Goal: Transaction & Acquisition: Obtain resource

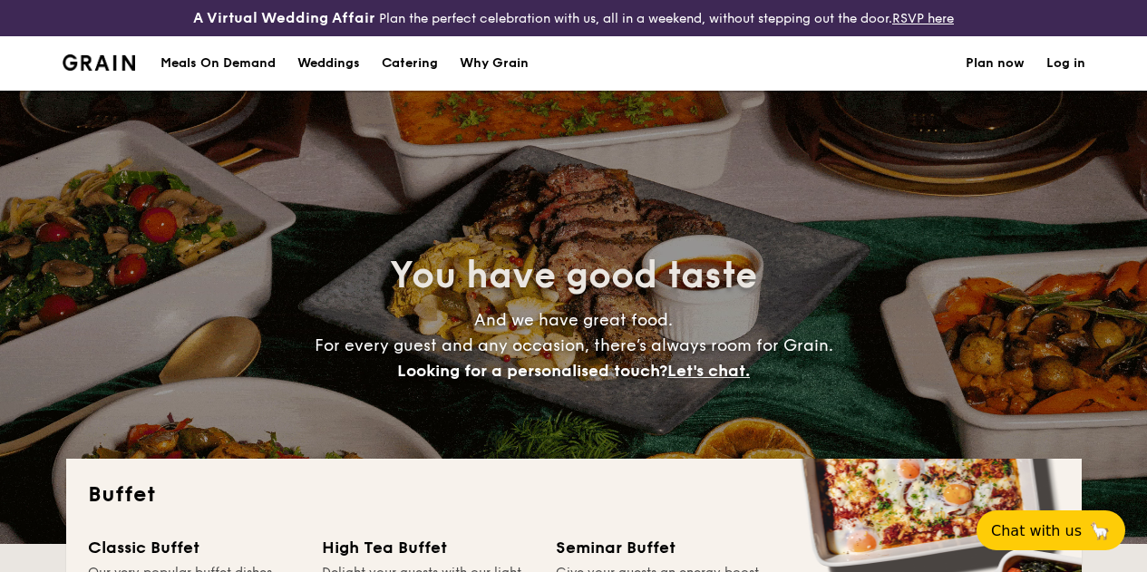
select select
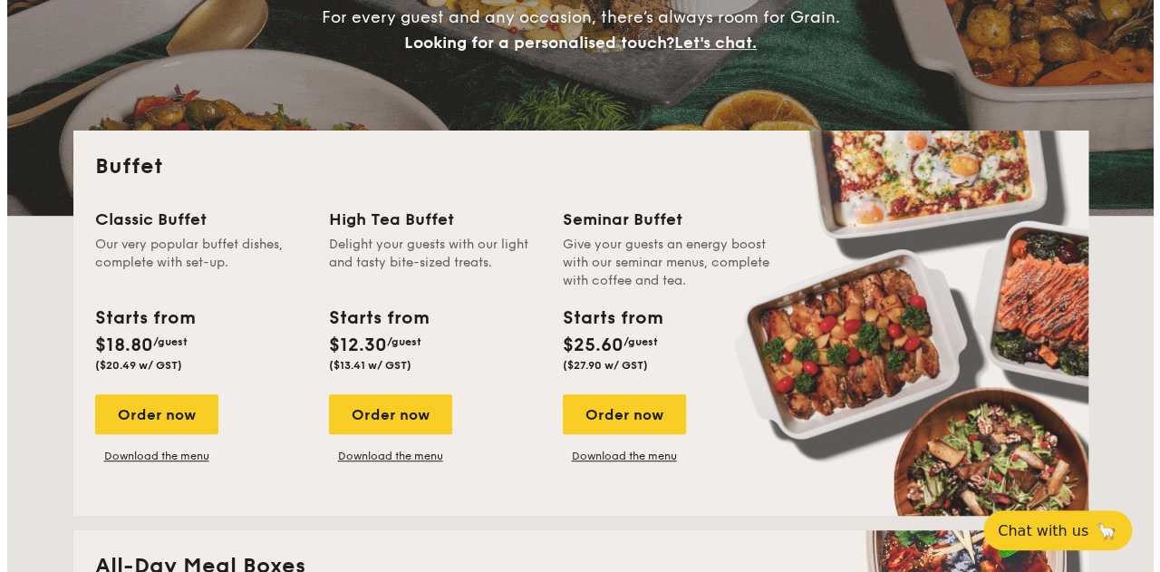
scroll to position [330, 0]
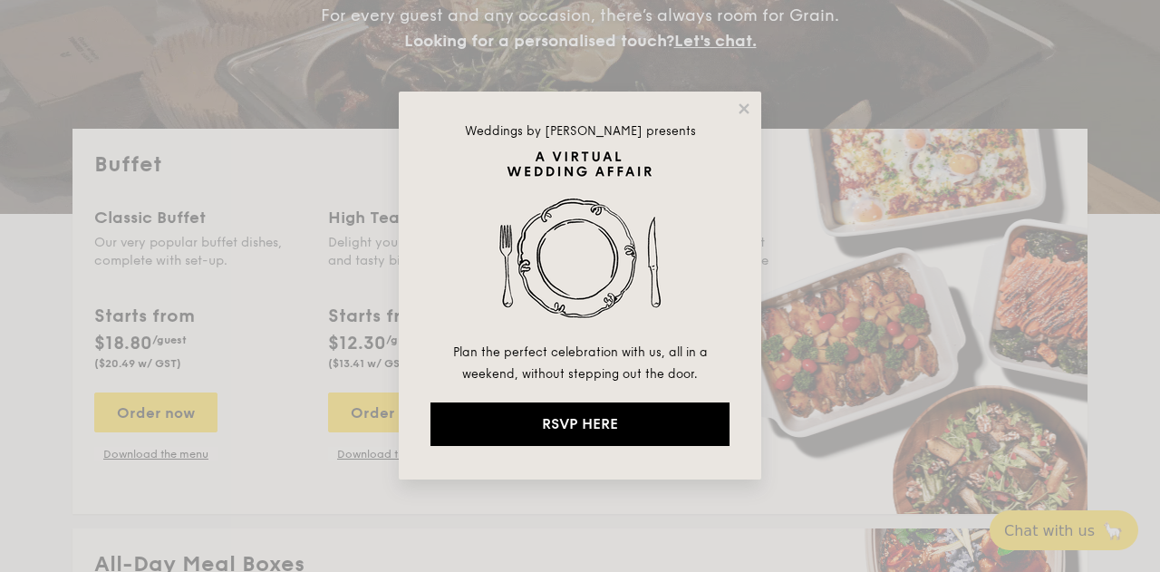
click at [747, 99] on div "Weddings by Grain presents Plan the perfect celebration with us, all in a weeke…" at bounding box center [580, 286] width 363 height 388
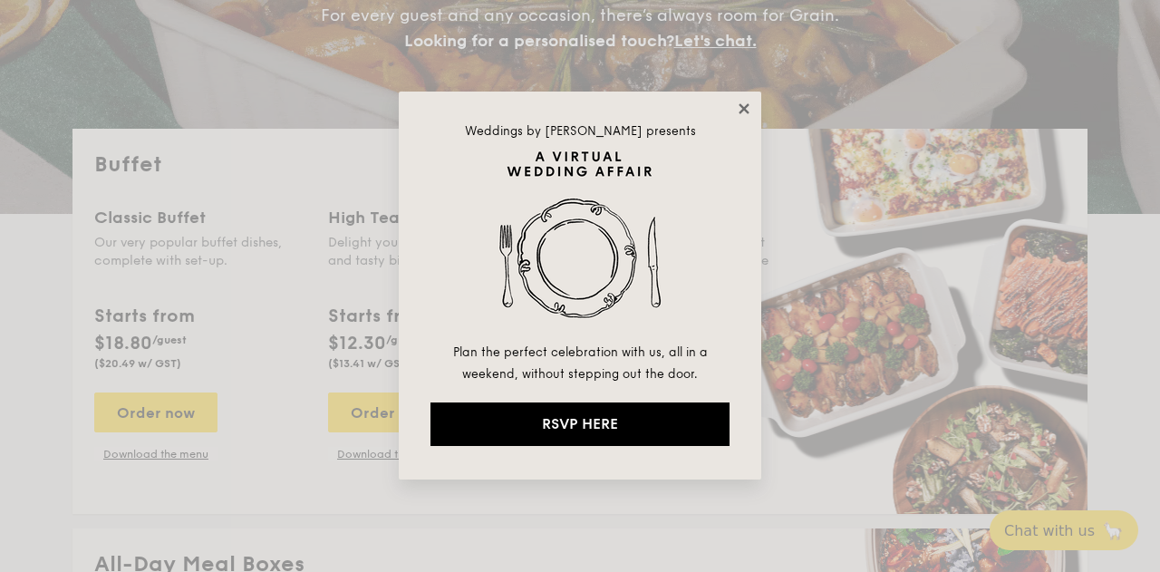
click at [745, 105] on icon at bounding box center [744, 109] width 16 height 16
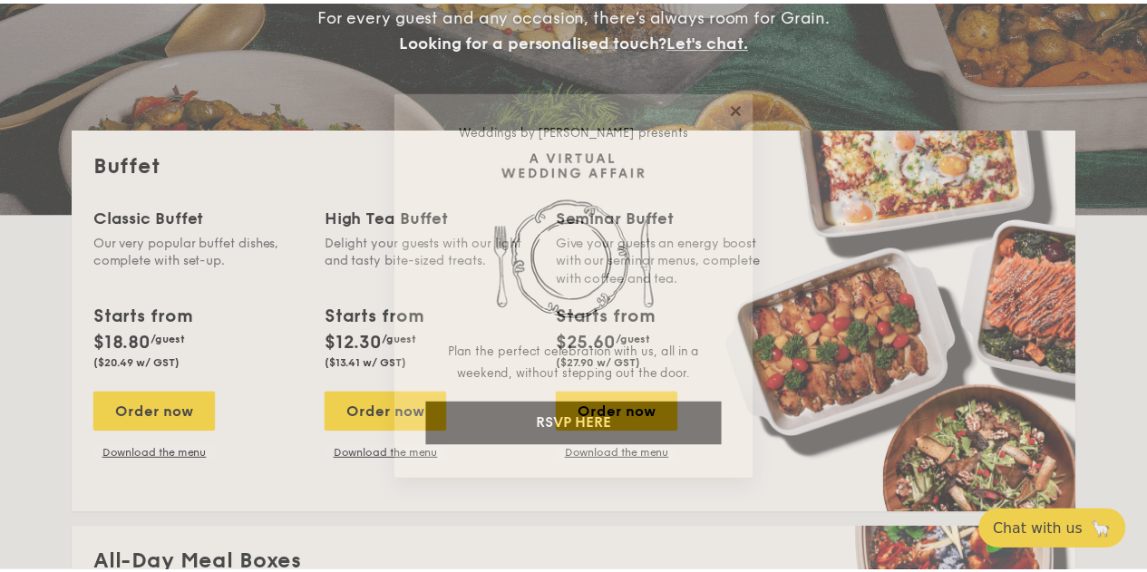
scroll to position [344, 0]
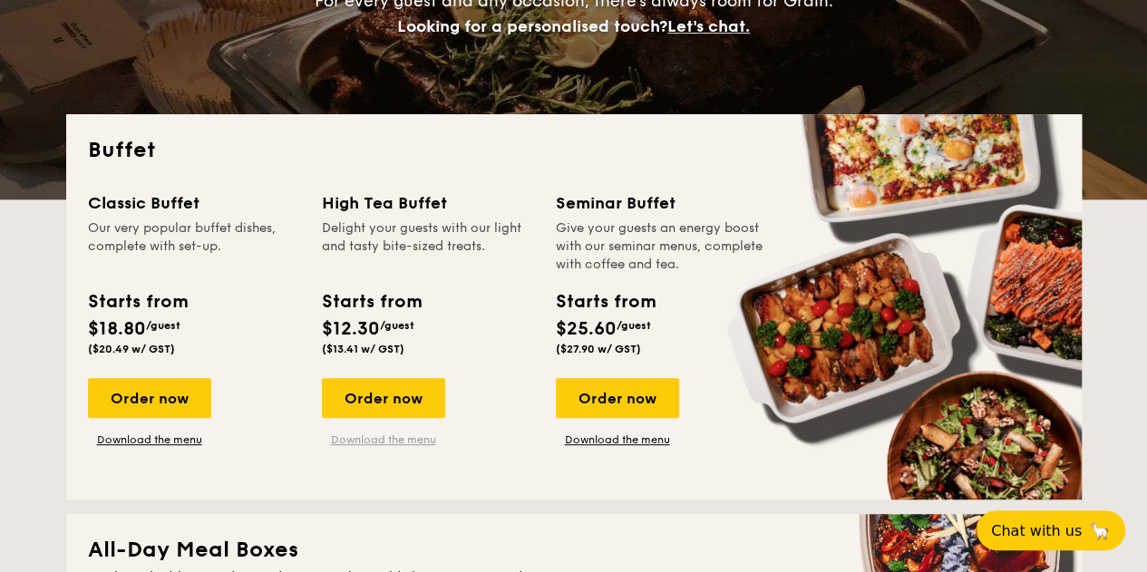
click at [387, 447] on link "Download the menu" at bounding box center [383, 439] width 123 height 15
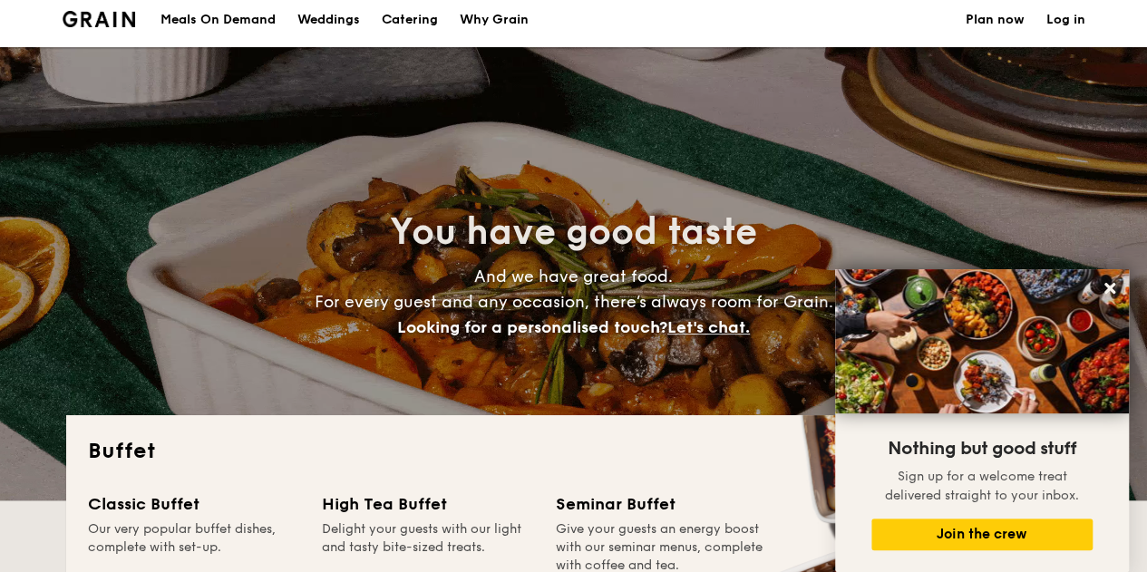
scroll to position [0, 0]
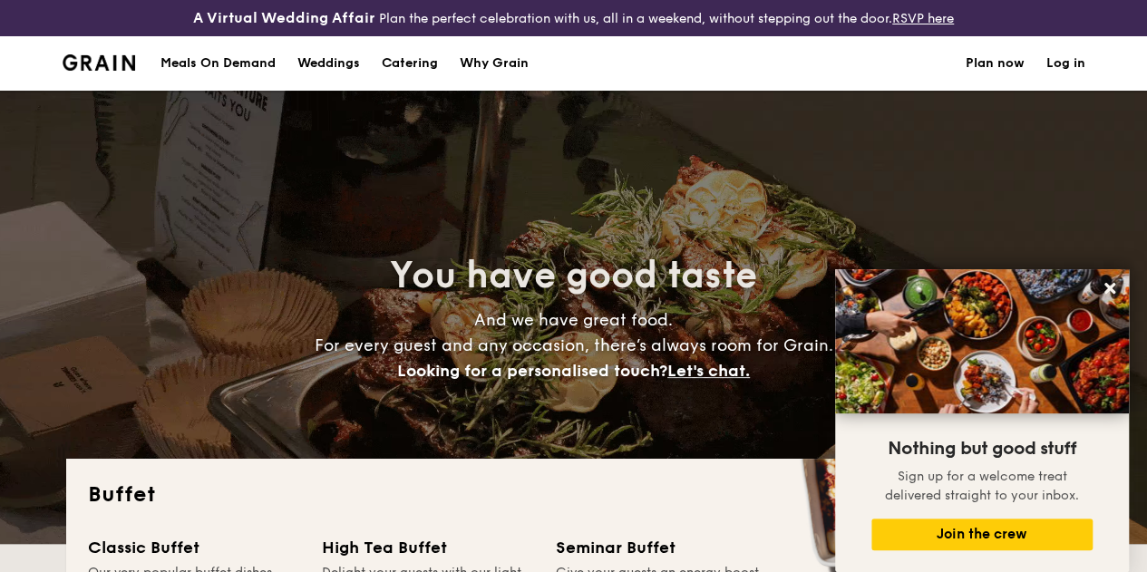
click at [400, 82] on h1 "Catering" at bounding box center [410, 63] width 56 height 54
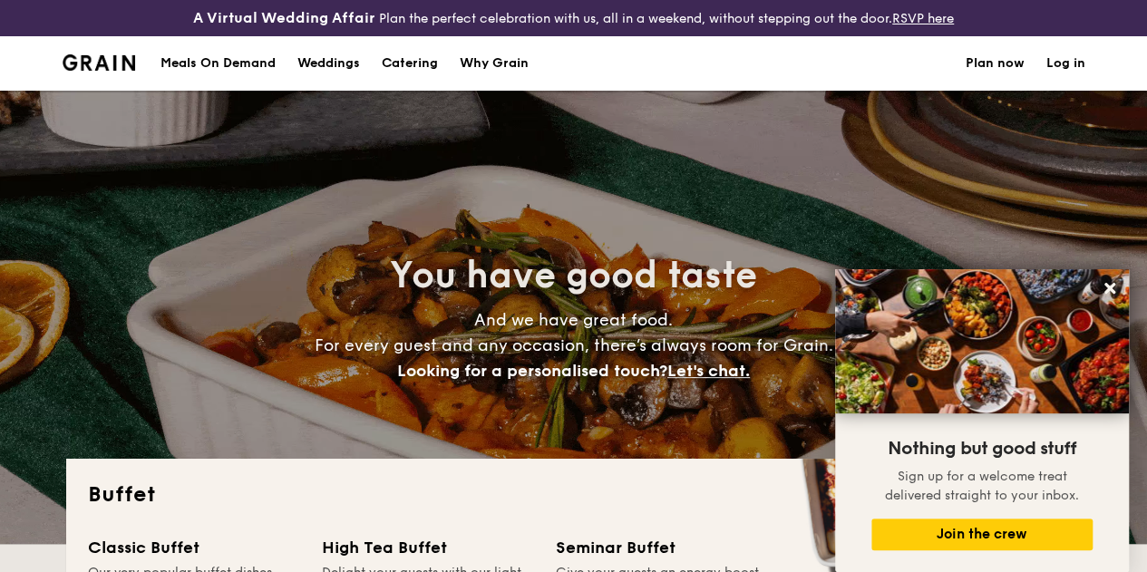
click at [438, 75] on h1 "Catering" at bounding box center [410, 63] width 56 height 54
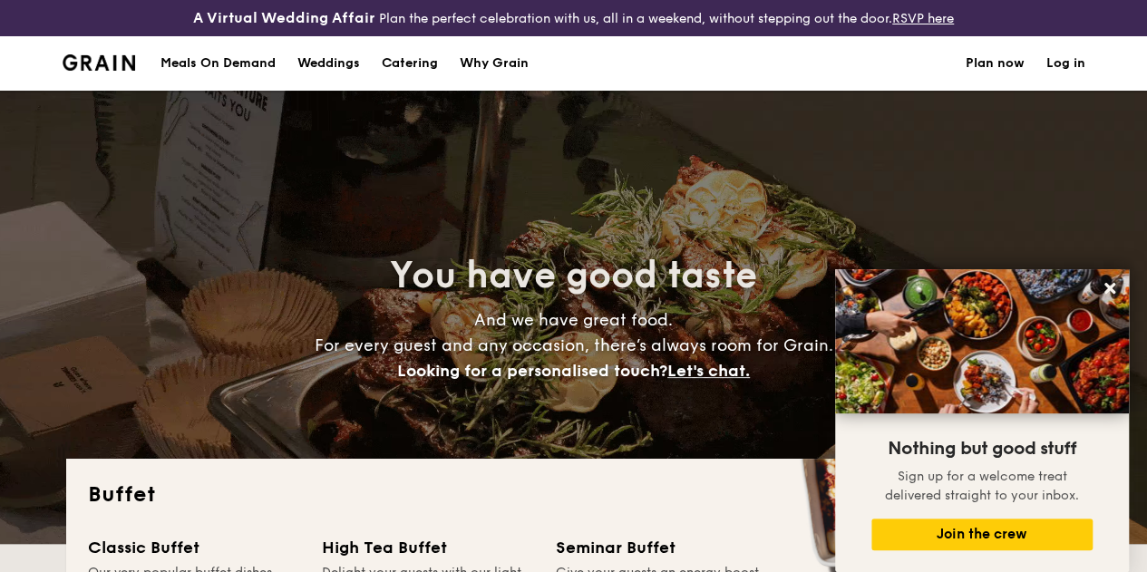
click at [404, 73] on h1 "Catering" at bounding box center [410, 63] width 56 height 54
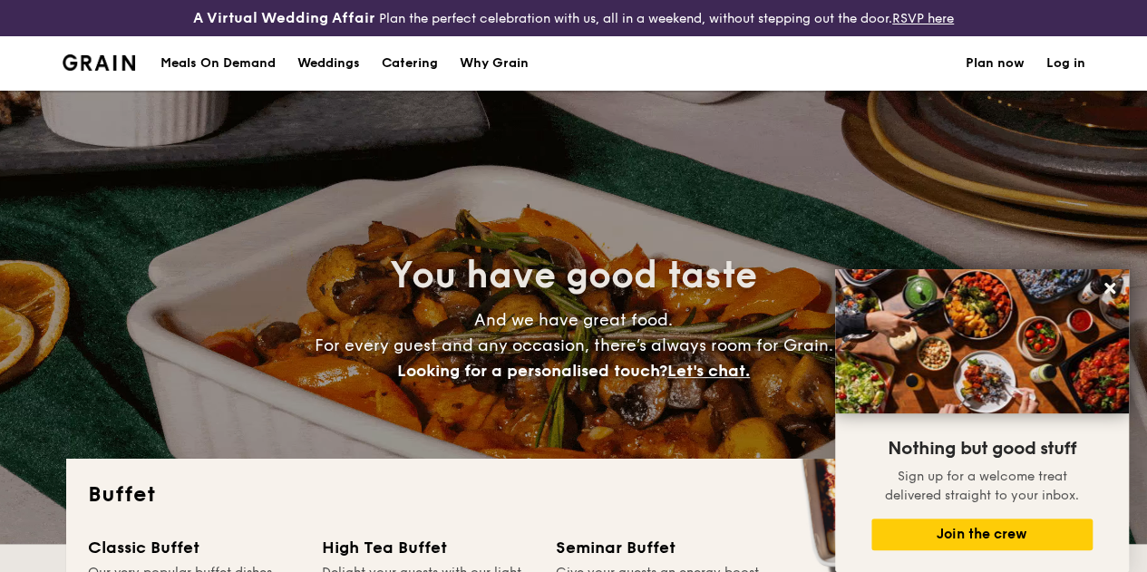
click at [404, 73] on h1 "Catering" at bounding box center [410, 63] width 56 height 54
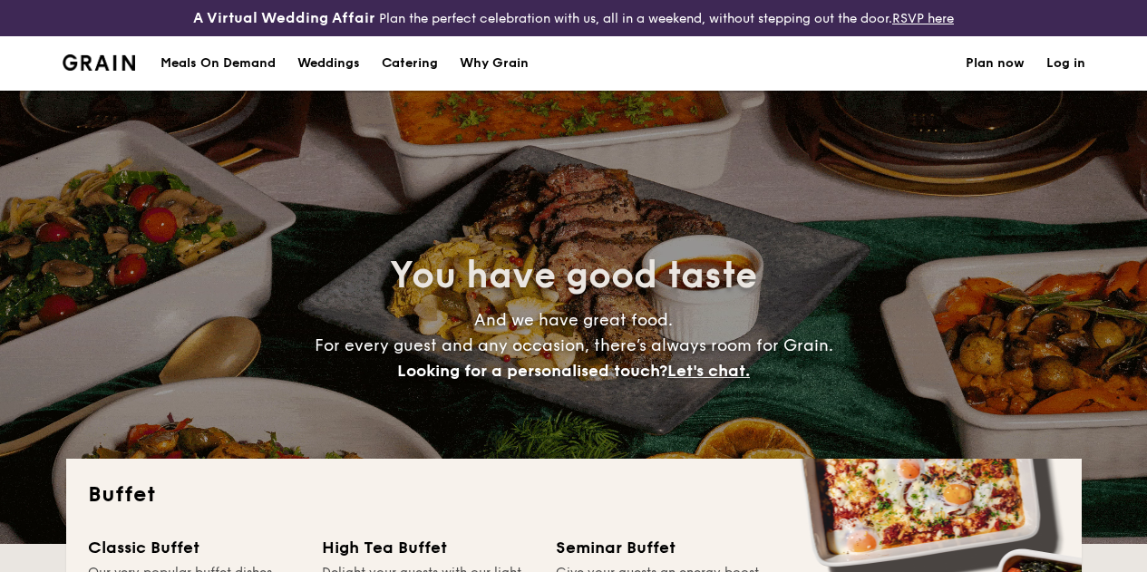
select select
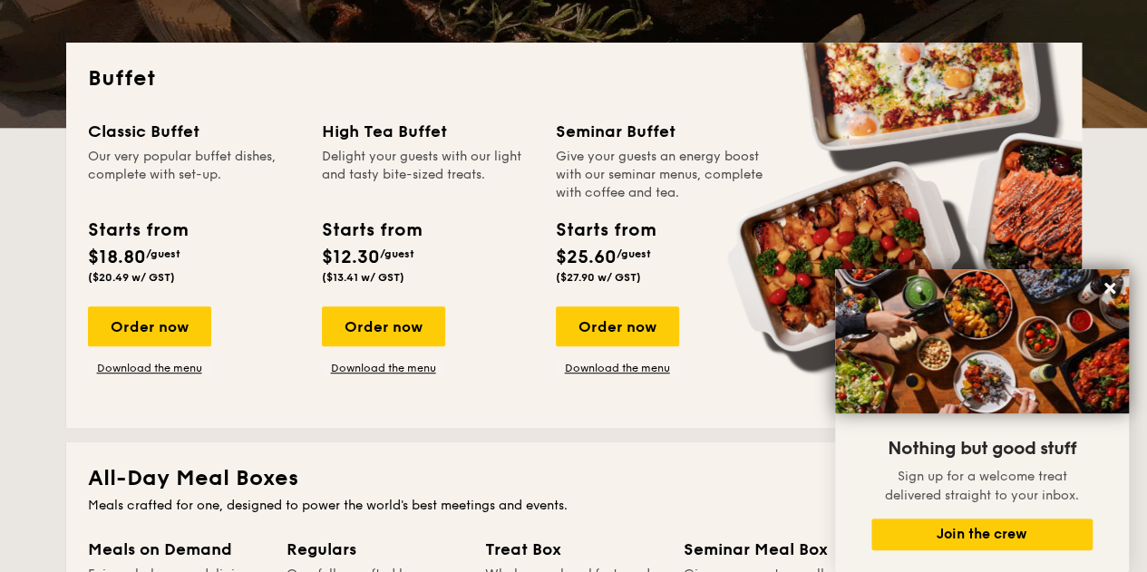
scroll to position [412, 0]
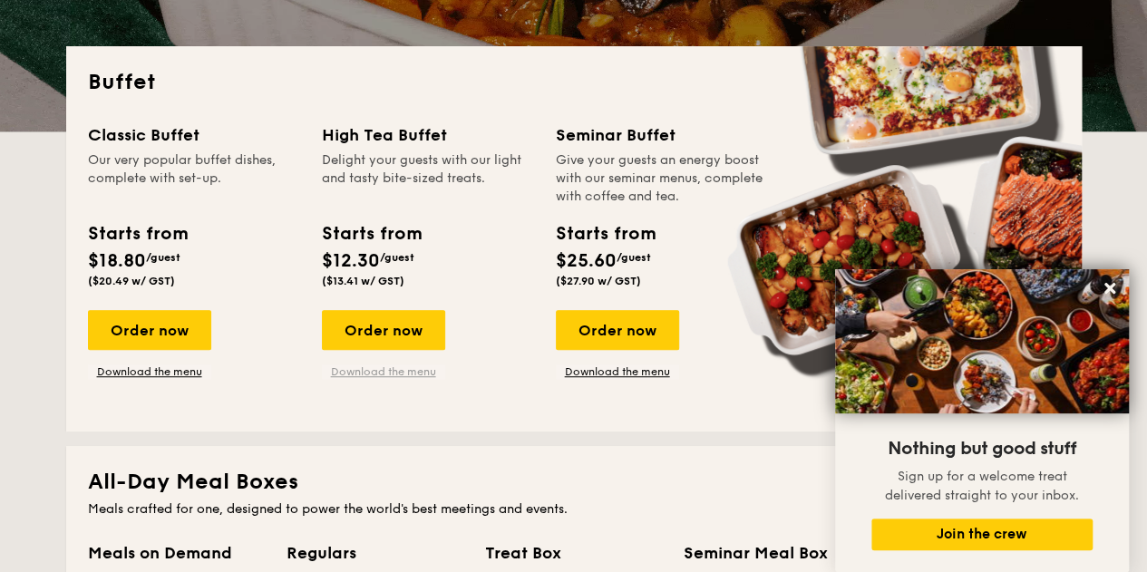
click at [393, 379] on link "Download the menu" at bounding box center [383, 371] width 123 height 15
